Goal: Information Seeking & Learning: Learn about a topic

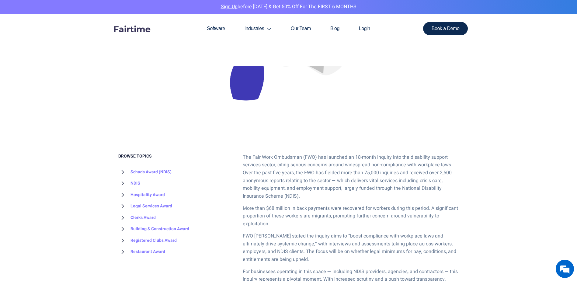
scroll to position [243, 0]
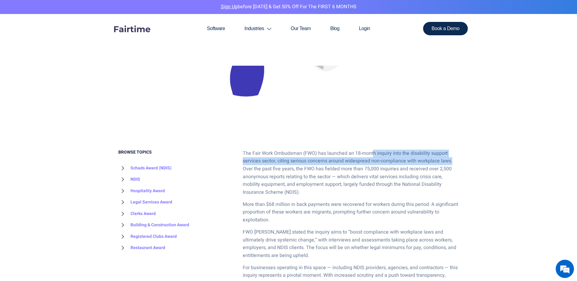
drag, startPoint x: 372, startPoint y: 156, endPoint x: 456, endPoint y: 165, distance: 85.1
click at [456, 165] on p "The Fair Work Ombudsman (FWO) has launched an 18-month inquiry into the disabil…" at bounding box center [351, 173] width 216 height 47
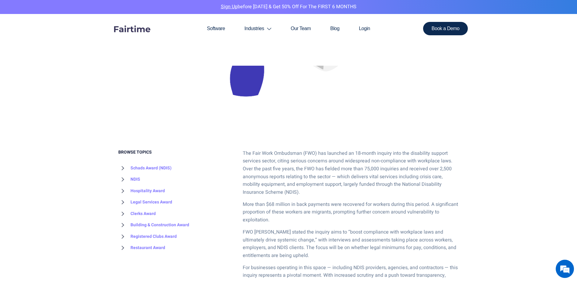
drag, startPoint x: 456, startPoint y: 165, endPoint x: 428, endPoint y: 179, distance: 31.6
click at [428, 179] on p "The Fair Work Ombudsman (FWO) has launched an 18-month inquiry into the disabil…" at bounding box center [351, 173] width 216 height 47
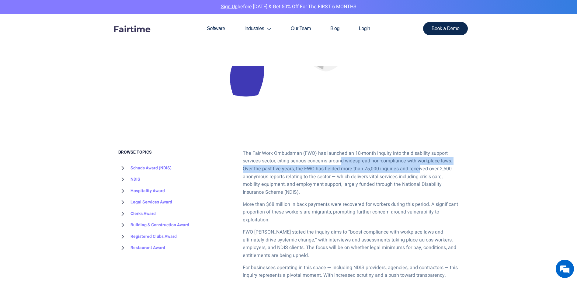
drag, startPoint x: 343, startPoint y: 162, endPoint x: 419, endPoint y: 167, distance: 76.9
click at [419, 167] on p "The Fair Work Ombudsman (FWO) has launched an 18-month inquiry into the disabil…" at bounding box center [351, 173] width 216 height 47
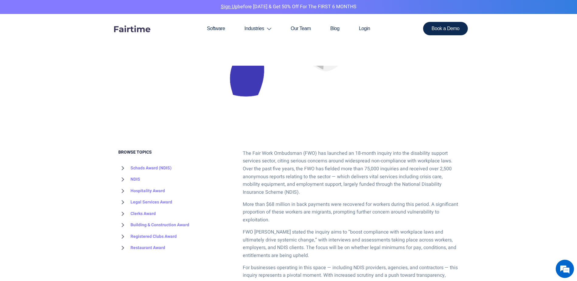
drag, startPoint x: 419, startPoint y: 167, endPoint x: 426, endPoint y: 173, distance: 9.1
click at [426, 173] on p "The Fair Work Ombudsman (FWO) has launched an 18-month inquiry into the disabil…" at bounding box center [351, 173] width 216 height 47
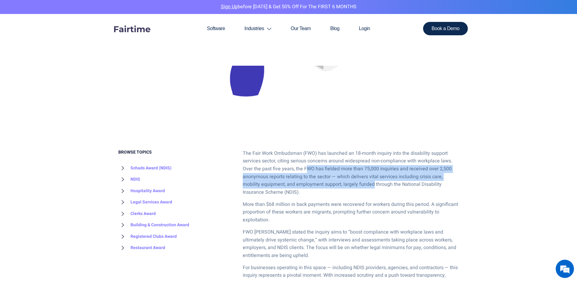
drag, startPoint x: 326, startPoint y: 166, endPoint x: 373, endPoint y: 181, distance: 49.4
click at [373, 181] on p "The Fair Work Ombudsman (FWO) has launched an 18-month inquiry into the disabil…" at bounding box center [351, 173] width 216 height 47
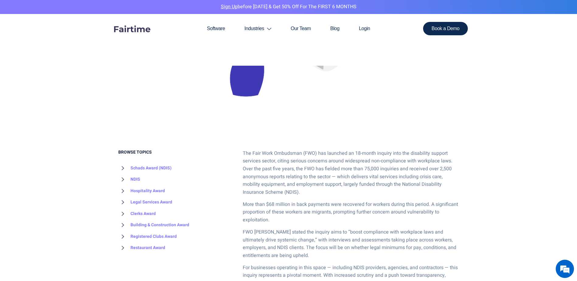
drag, startPoint x: 373, startPoint y: 181, endPoint x: 390, endPoint y: 190, distance: 18.5
click at [390, 190] on p "The Fair Work Ombudsman (FWO) has launched an 18-month inquiry into the disabil…" at bounding box center [351, 173] width 216 height 47
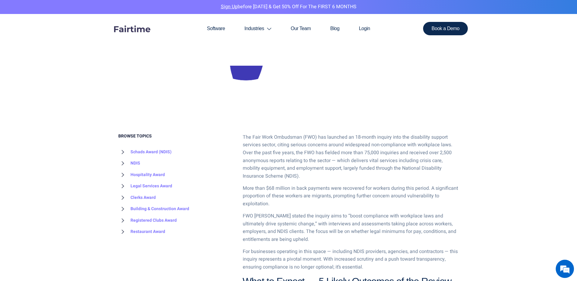
scroll to position [274, 0]
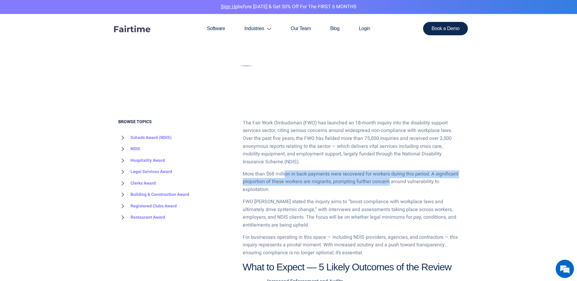
drag, startPoint x: 286, startPoint y: 172, endPoint x: 389, endPoint y: 180, distance: 103.8
click at [389, 180] on p "More than $68 million in back payments were recovered for workers during this p…" at bounding box center [351, 181] width 216 height 23
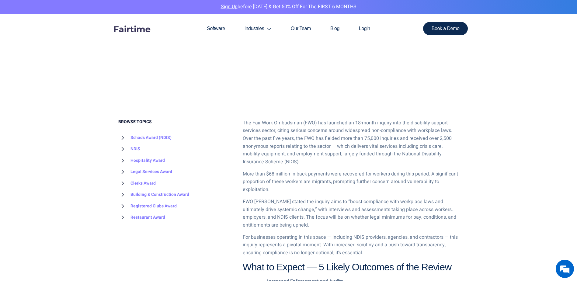
drag, startPoint x: 389, startPoint y: 180, endPoint x: 404, endPoint y: 184, distance: 15.7
click at [405, 184] on p "More than $68 million in back payments were recovered for workers during this p…" at bounding box center [351, 181] width 216 height 23
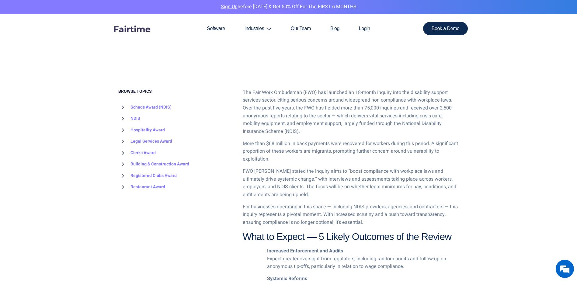
scroll to position [335, 0]
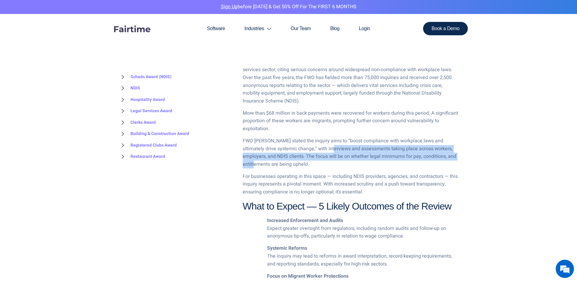
drag, startPoint x: 328, startPoint y: 152, endPoint x: 451, endPoint y: 158, distance: 123.1
click at [451, 158] on p "FWO [PERSON_NAME] stated the inquiry aims to “boost compliance with workplace l…" at bounding box center [351, 152] width 216 height 31
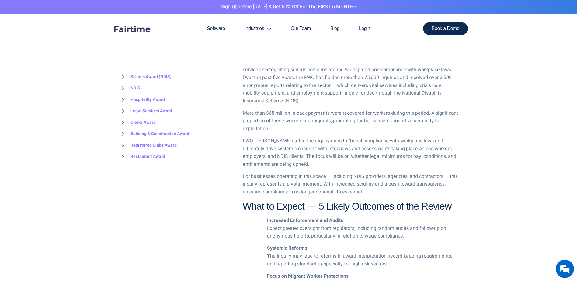
drag, startPoint x: 451, startPoint y: 158, endPoint x: 300, endPoint y: 171, distance: 151.5
click at [300, 171] on div "The Fair Work Ombudsman (FWO) has launched an 18-month inquiry into the disabil…" at bounding box center [351, 242] width 216 height 369
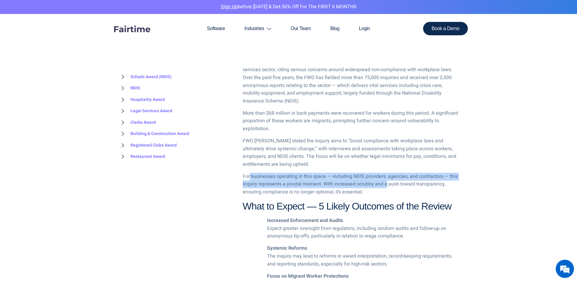
drag, startPoint x: 250, startPoint y: 174, endPoint x: 387, endPoint y: 184, distance: 137.3
click at [387, 184] on p "For businesses operating in this space — including NDIS providers, agencies, an…" at bounding box center [351, 184] width 216 height 23
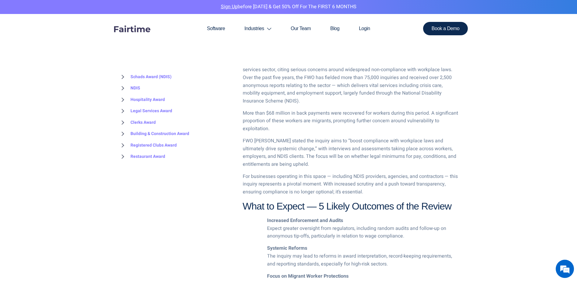
drag, startPoint x: 387, startPoint y: 184, endPoint x: 401, endPoint y: 185, distance: 14.1
click at [401, 185] on p "For businesses operating in this space — including NDIS providers, agencies, an…" at bounding box center [351, 184] width 216 height 23
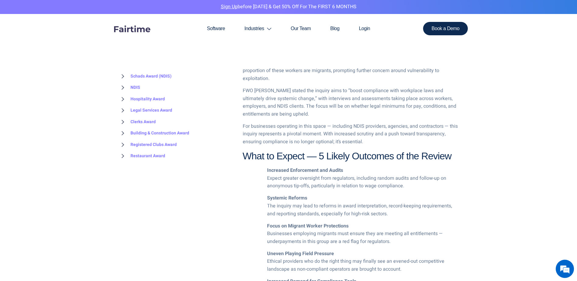
scroll to position [396, 0]
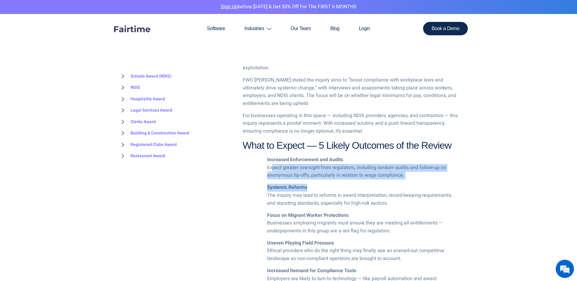
drag, startPoint x: 273, startPoint y: 166, endPoint x: 381, endPoint y: 186, distance: 109.9
click at [381, 186] on div "The Fair Work Ombudsman (FWO) has launched an 18-month inquiry into the disabil…" at bounding box center [351, 182] width 216 height 369
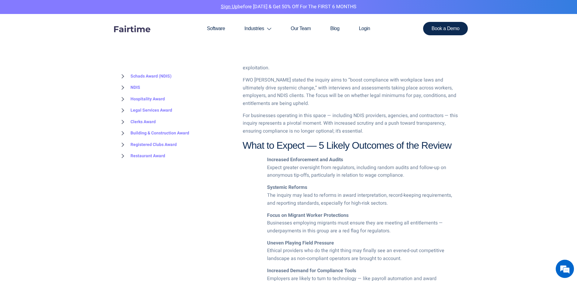
drag, startPoint x: 381, startPoint y: 186, endPoint x: 345, endPoint y: 205, distance: 40.3
click at [345, 205] on li "Systemic Reforms The inquiry may lead to reforms in award interpretation, recor…" at bounding box center [363, 195] width 192 height 23
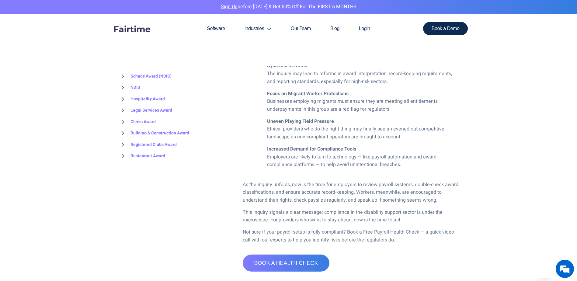
scroll to position [548, 0]
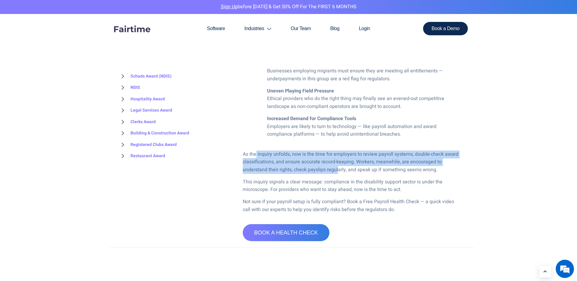
drag, startPoint x: 257, startPoint y: 152, endPoint x: 338, endPoint y: 171, distance: 83.7
click at [338, 171] on p "As the inquiry unfolds, now is the time for employers to review payroll systems…" at bounding box center [351, 162] width 216 height 23
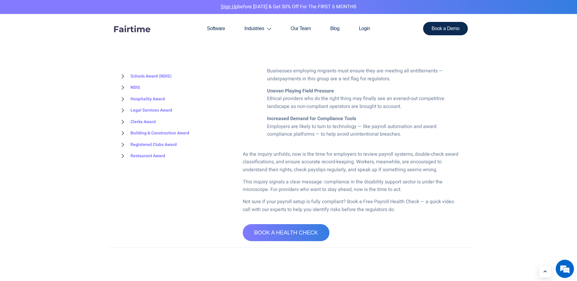
drag, startPoint x: 338, startPoint y: 171, endPoint x: 347, endPoint y: 175, distance: 9.6
click at [347, 175] on div "The Fair Work Ombudsman (FWO) has launched an 18-month inquiry into the disabil…" at bounding box center [351, 29] width 216 height 369
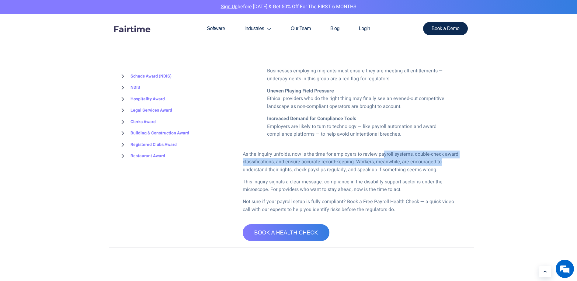
drag, startPoint x: 436, startPoint y: 159, endPoint x: 446, endPoint y: 161, distance: 10.6
click at [446, 161] on p "As the inquiry unfolds, now is the time for employers to review payroll systems…" at bounding box center [351, 162] width 216 height 23
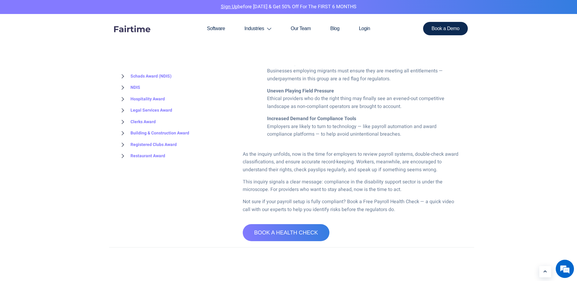
click at [321, 174] on div "The Fair Work Ombudsman (FWO) has launched an 18-month inquiry into the disabil…" at bounding box center [351, 29] width 216 height 369
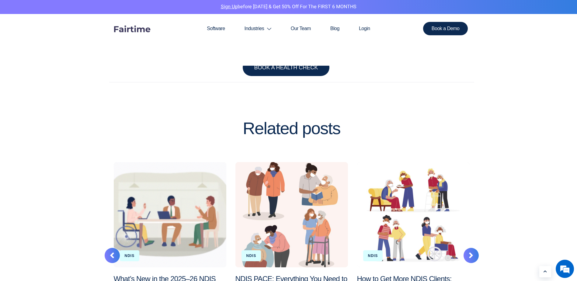
scroll to position [822, 0]
